Goal: Check status: Check status

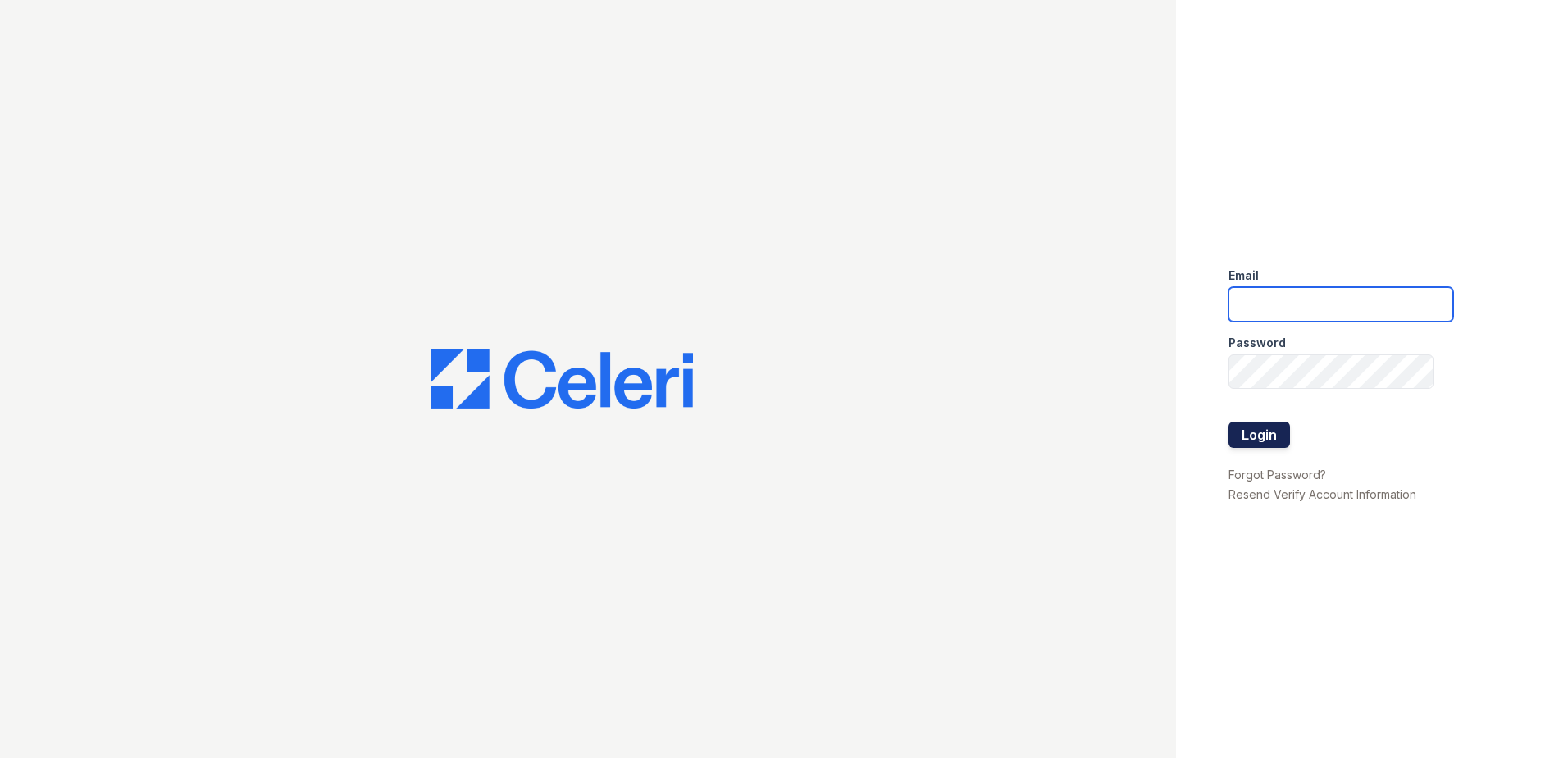
type input "[EMAIL_ADDRESS][DOMAIN_NAME]"
click at [1270, 427] on button "Login" at bounding box center [1259, 434] width 61 height 26
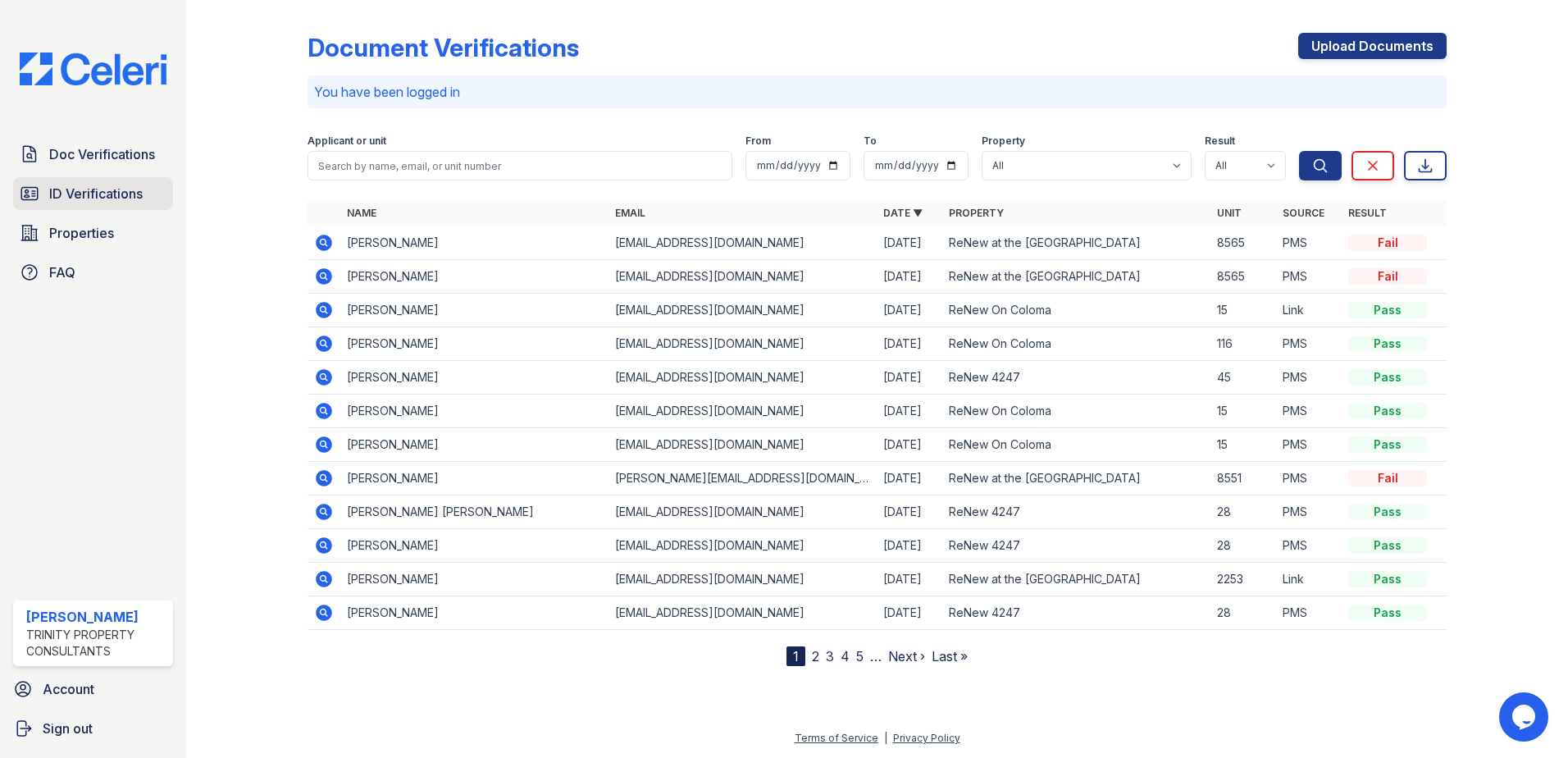
click at [73, 194] on span "ID Verifications" at bounding box center [95, 193] width 94 height 20
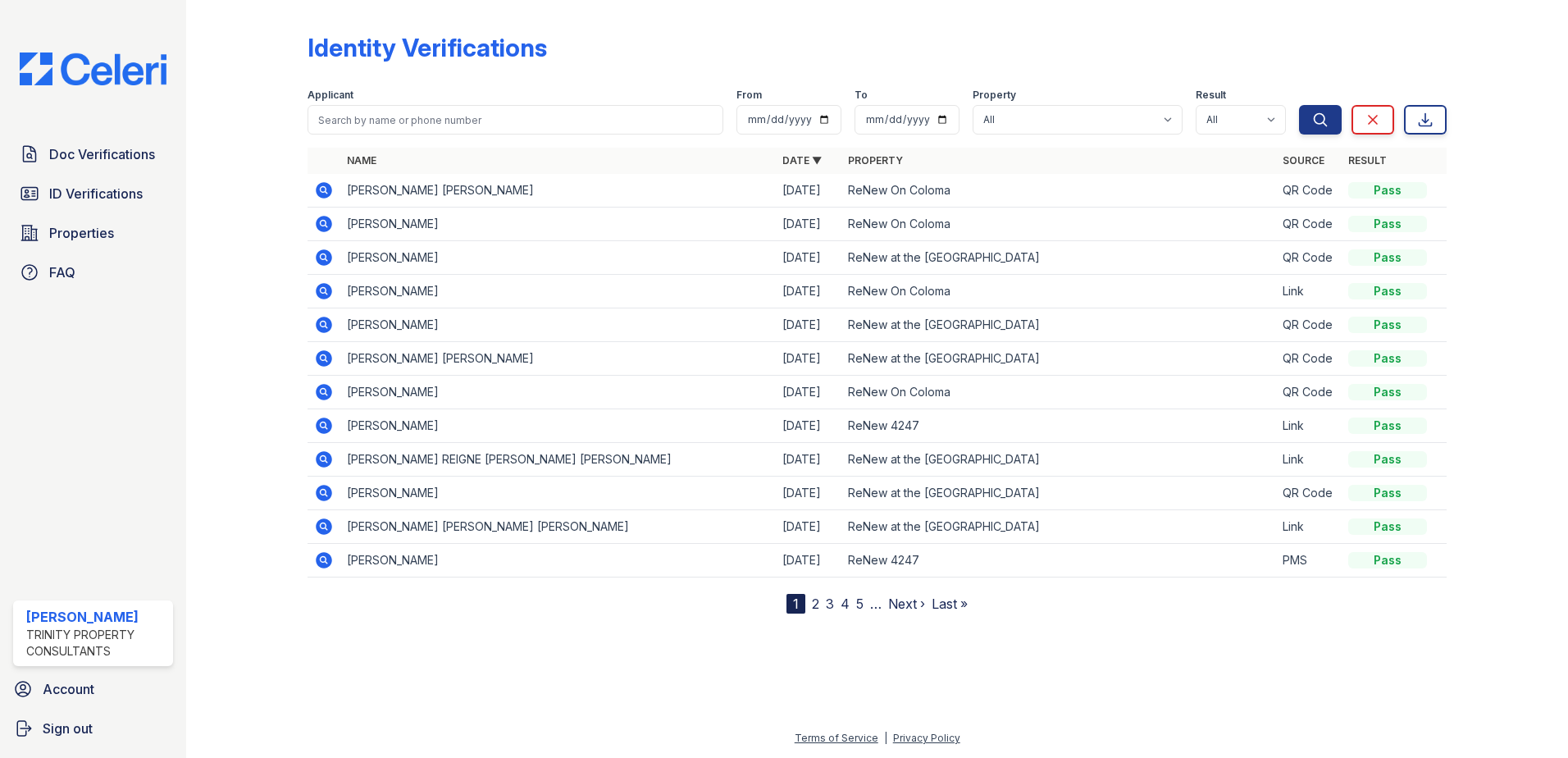
click at [320, 220] on icon at bounding box center [323, 224] width 16 height 16
